Goal: Transaction & Acquisition: Purchase product/service

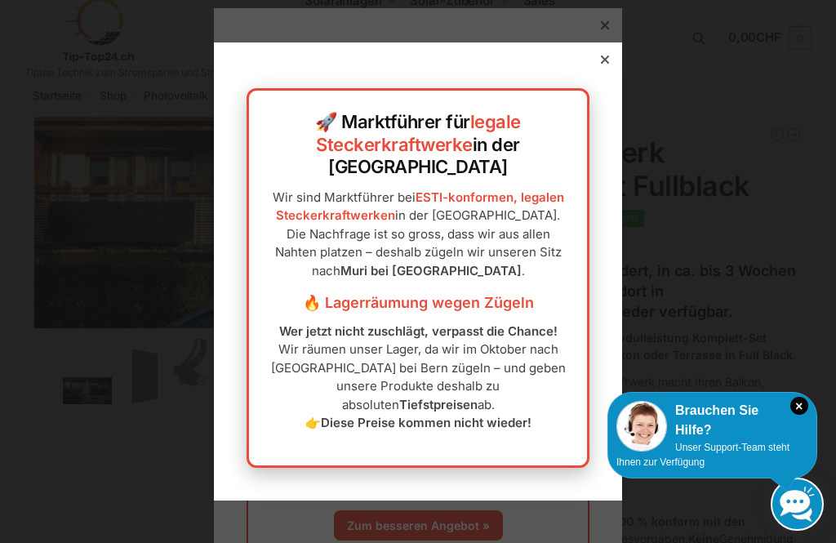
click at [609, 67] on div at bounding box center [605, 59] width 15 height 15
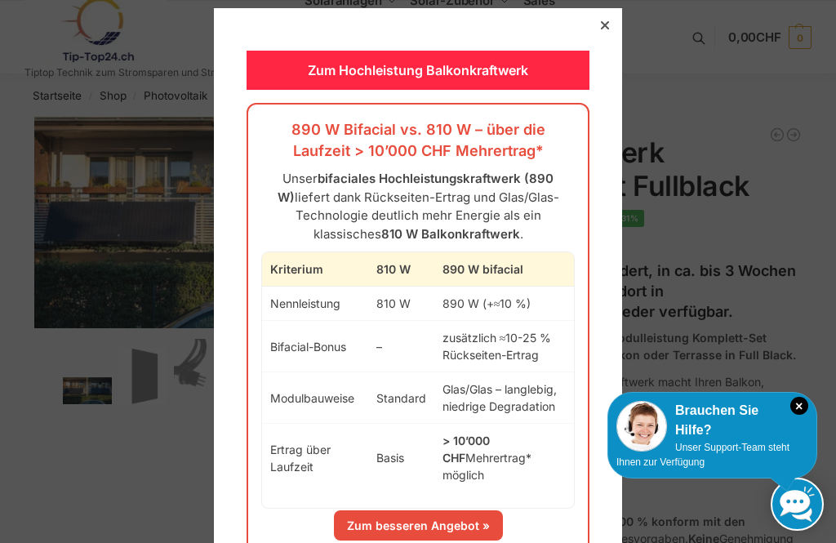
click at [610, 23] on div at bounding box center [605, 25] width 15 height 15
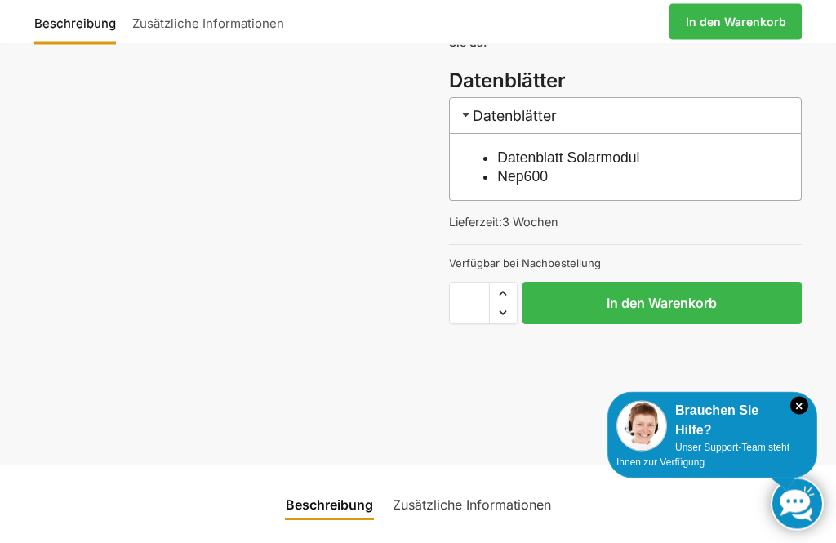
scroll to position [877, 0]
click at [654, 308] on button "In den Warenkorb" at bounding box center [663, 303] width 280 height 42
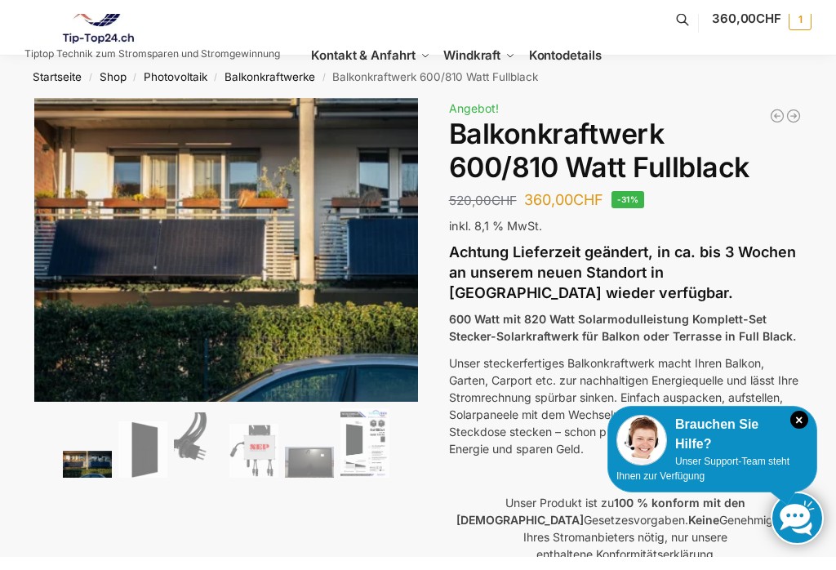
scroll to position [0, 0]
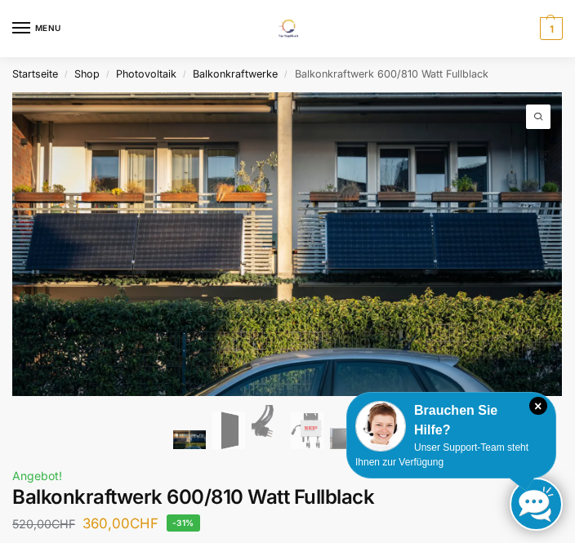
click at [486, 451] on span "Unser Support-Team steht Ihnen zur Verfügung" at bounding box center [441, 455] width 173 height 26
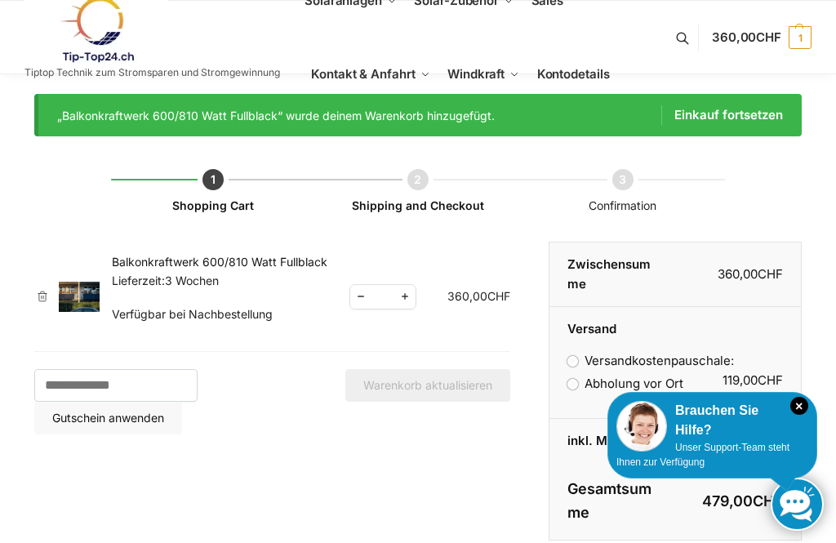
click at [573, 376] on label "Abholung vor Ort" at bounding box center [625, 384] width 116 height 16
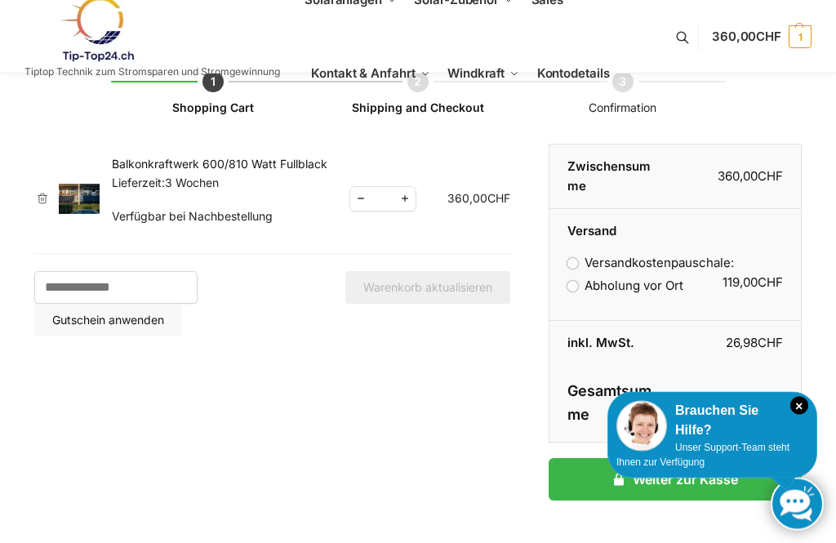
scroll to position [99, 0]
click at [774, 468] on span "Unser Support-Team steht Ihnen zur Verfügung" at bounding box center [702, 455] width 173 height 26
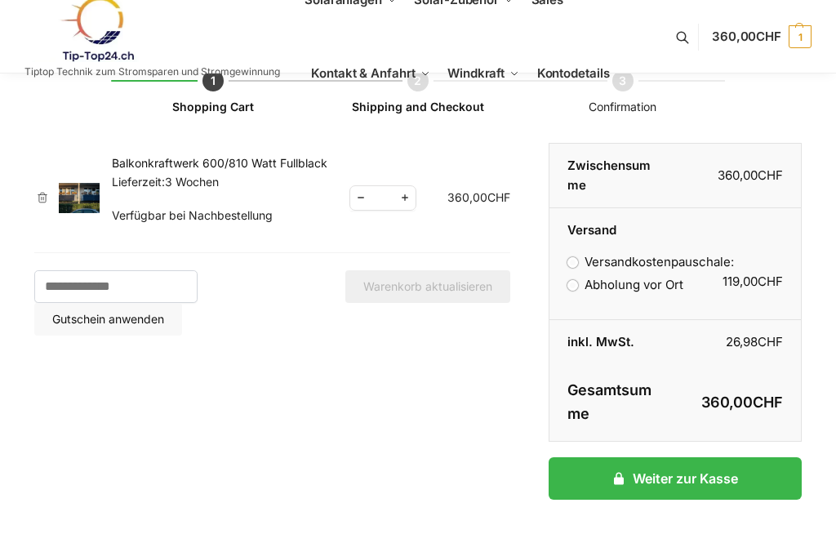
scroll to position [0, 0]
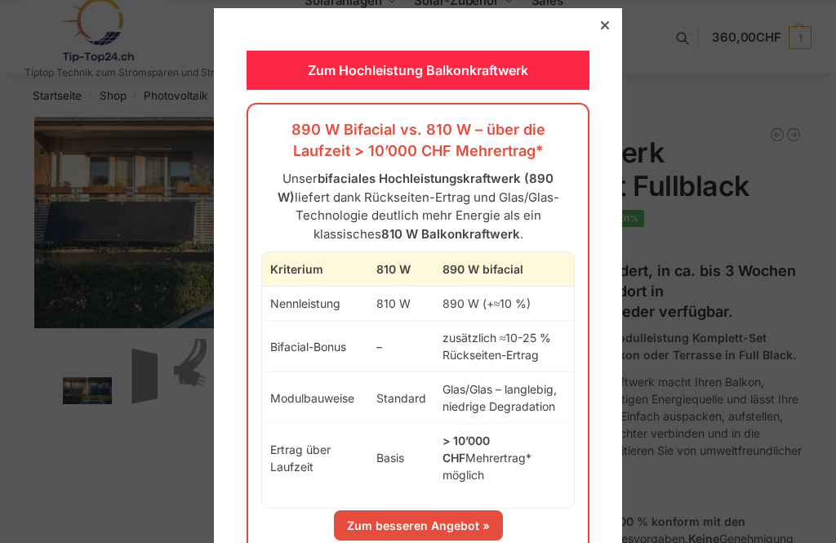
click at [622, 29] on div at bounding box center [418, 271] width 836 height 543
click at [610, 20] on div at bounding box center [605, 25] width 15 height 15
